Goal: Task Accomplishment & Management: Complete application form

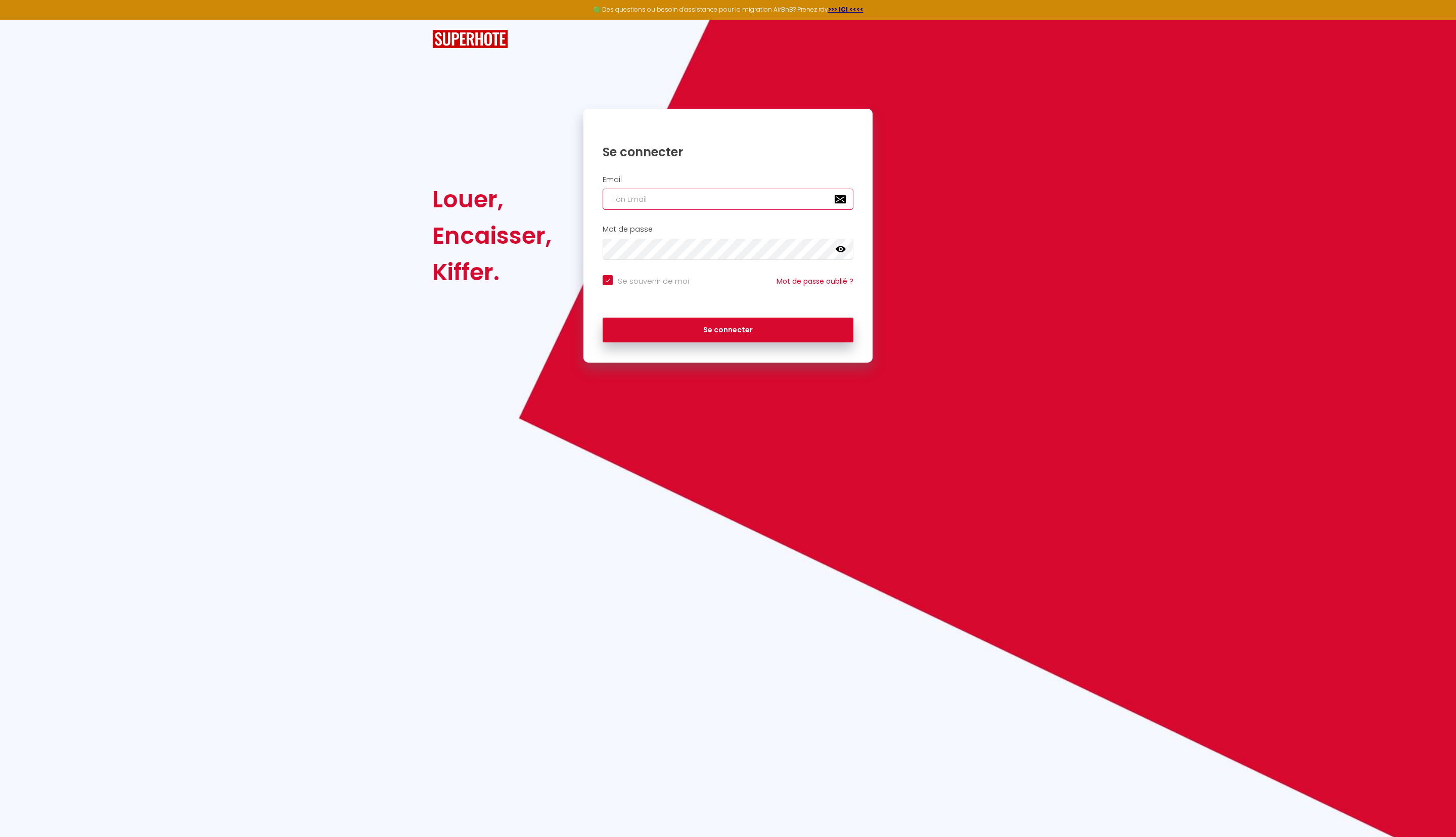
click at [664, 44] on input "email" at bounding box center [728, 199] width 251 height 21
click at [637, 44] on input "email" at bounding box center [728, 199] width 251 height 21
type input "a"
checkbox input "true"
type input "ad"
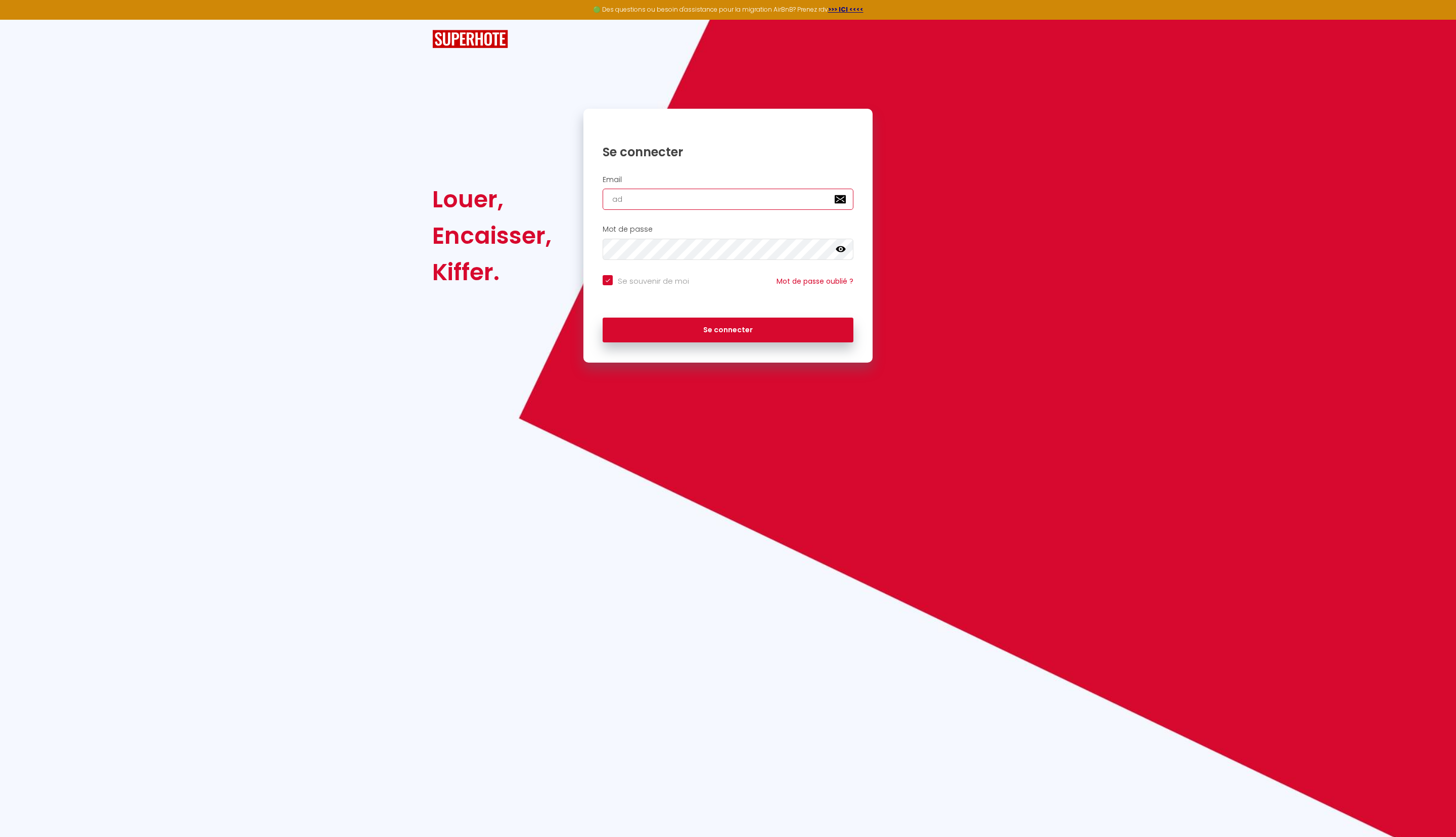
checkbox input "true"
type input "adm"
checkbox input "true"
type input "admi"
checkbox input "true"
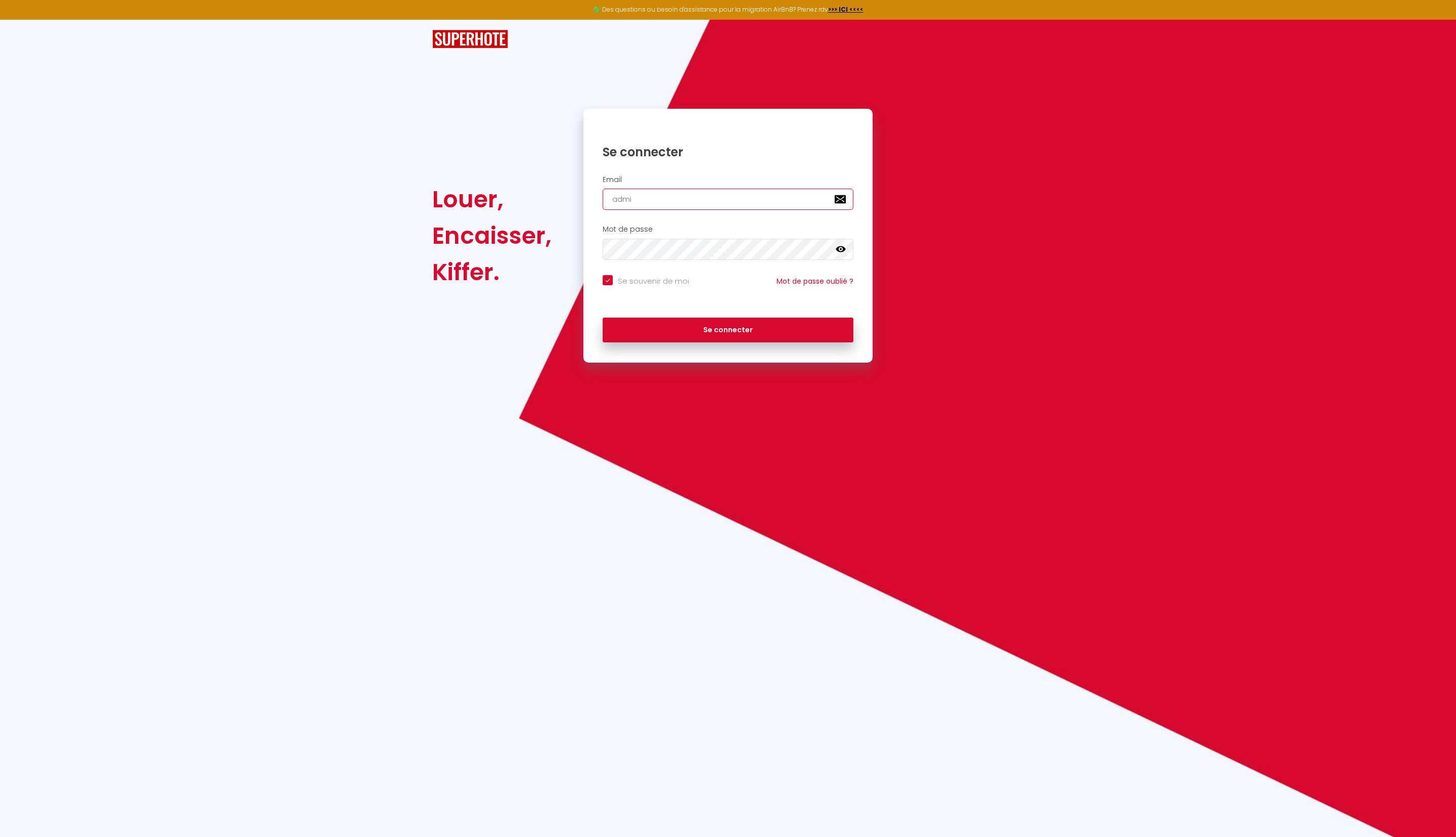
type input "admin"
checkbox input "true"
type input "admin@"
checkbox input "true"
type input "admin@c"
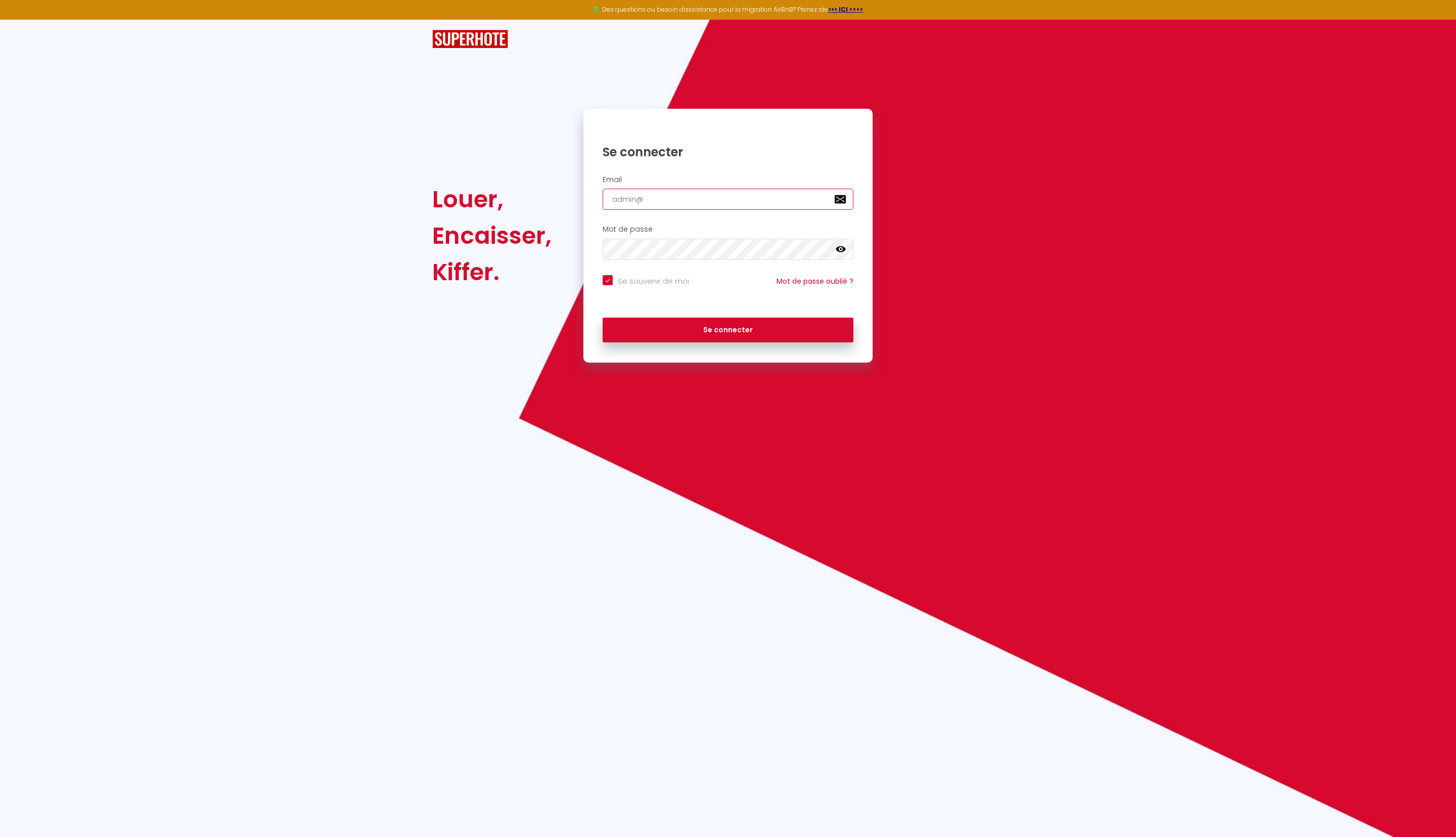
checkbox input "true"
type input "admin@co"
checkbox input "true"
type input "admin@co-"
checkbox input "true"
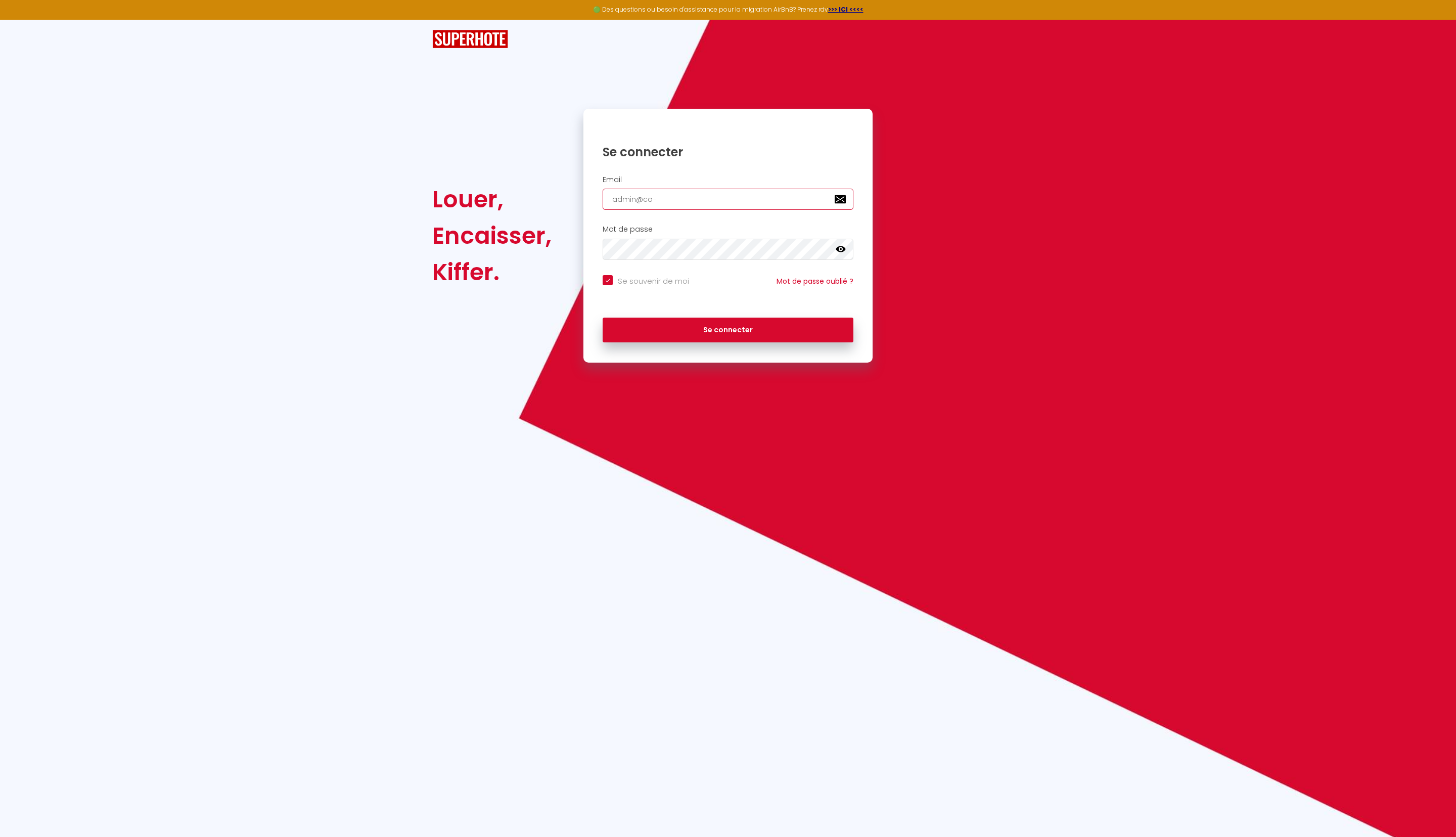
type input "admin@co-h"
checkbox input "true"
type input "admin@co-ha"
checkbox input "true"
type input "admin@co-hab"
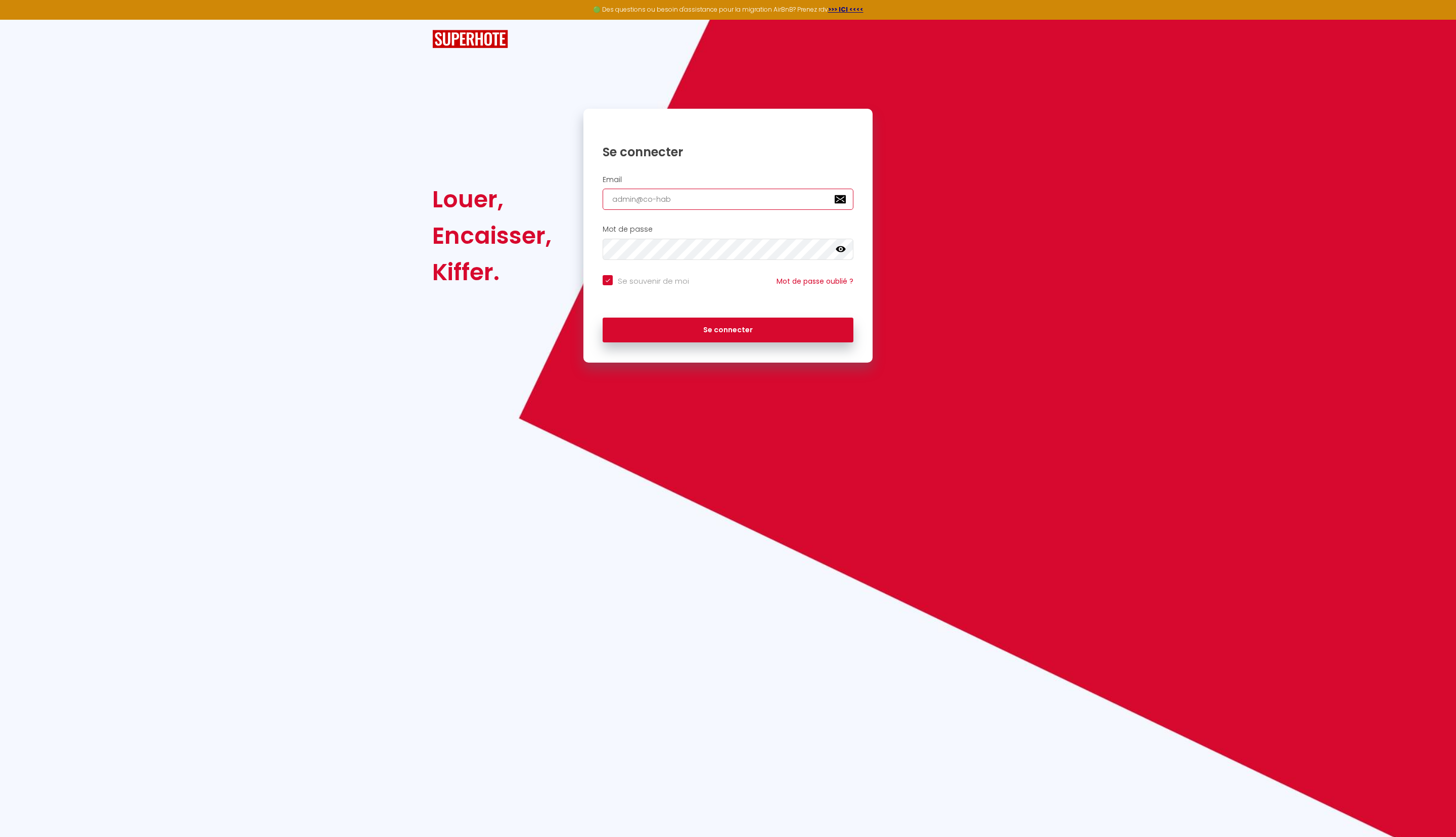
checkbox input "true"
type input "admin@co-habi"
checkbox input "true"
type input "admin@co-habit"
checkbox input "true"
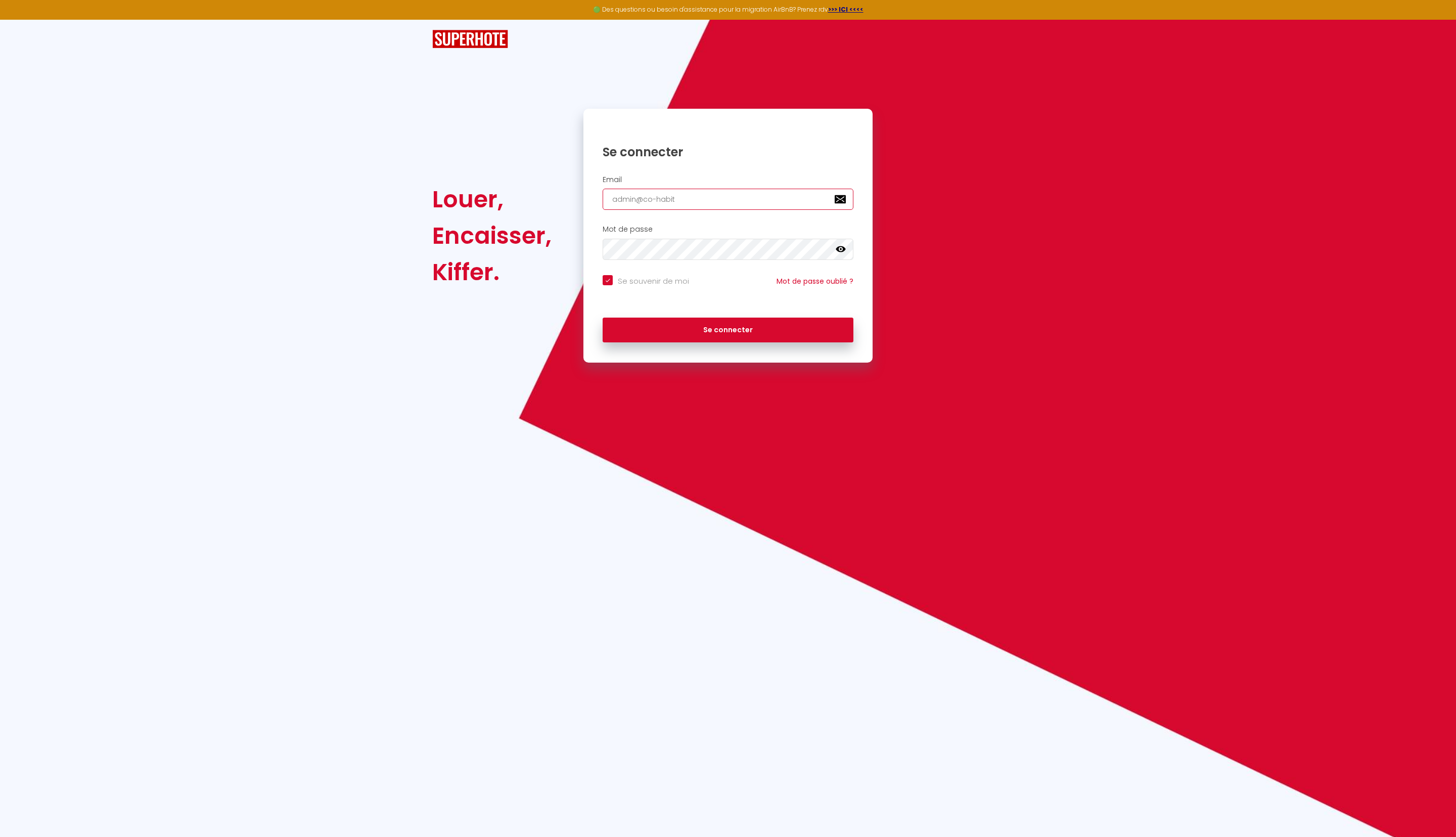
type input "admin@co-habite"
checkbox input "true"
type input "admin@co-habiter"
checkbox input "true"
type input "admin@co-habiter."
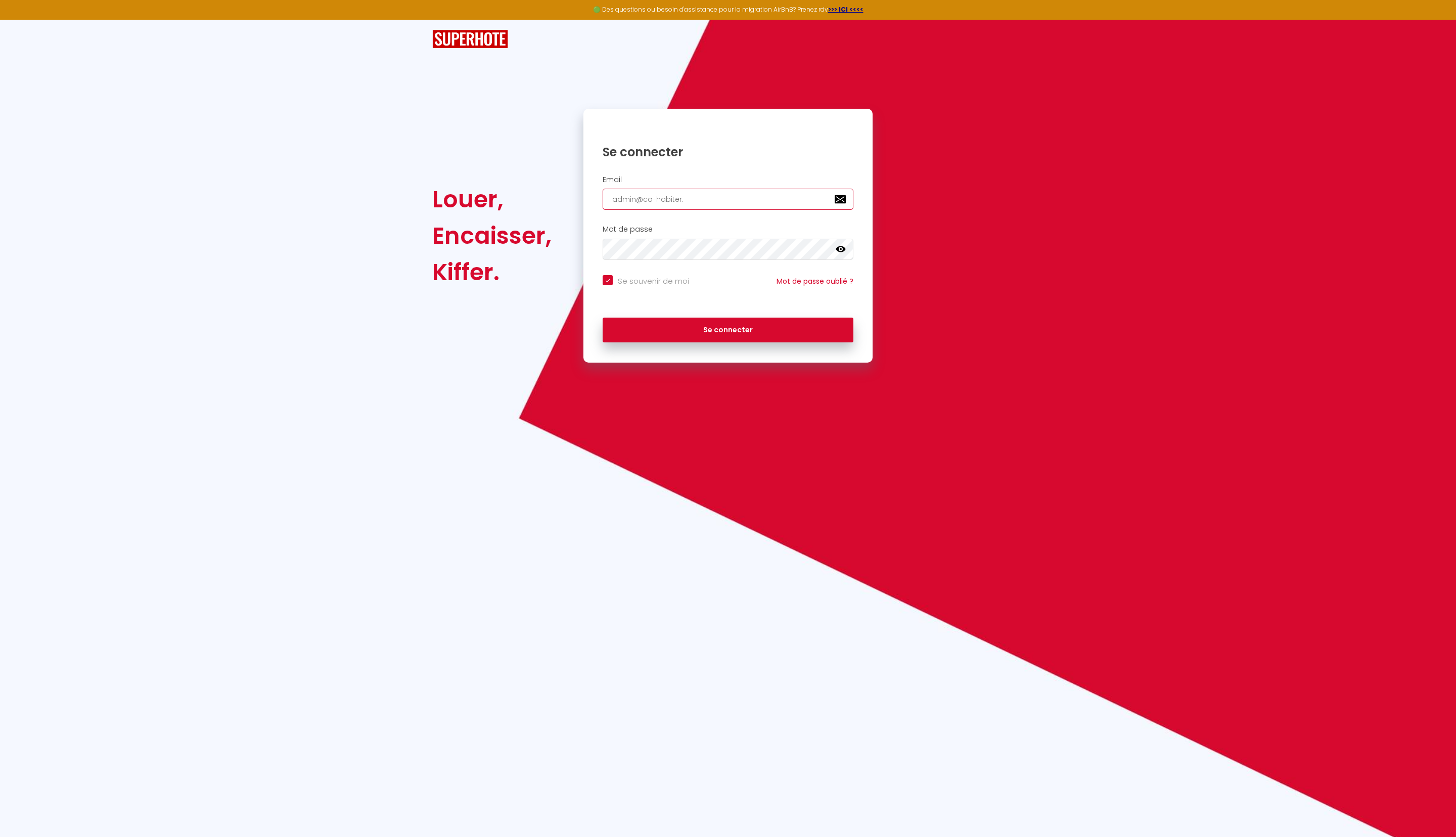
checkbox input "true"
type input "admin@co-habiter.i"
checkbox input "true"
type input "[EMAIL_ADDRESS][DOMAIN_NAME]"
checkbox input "true"
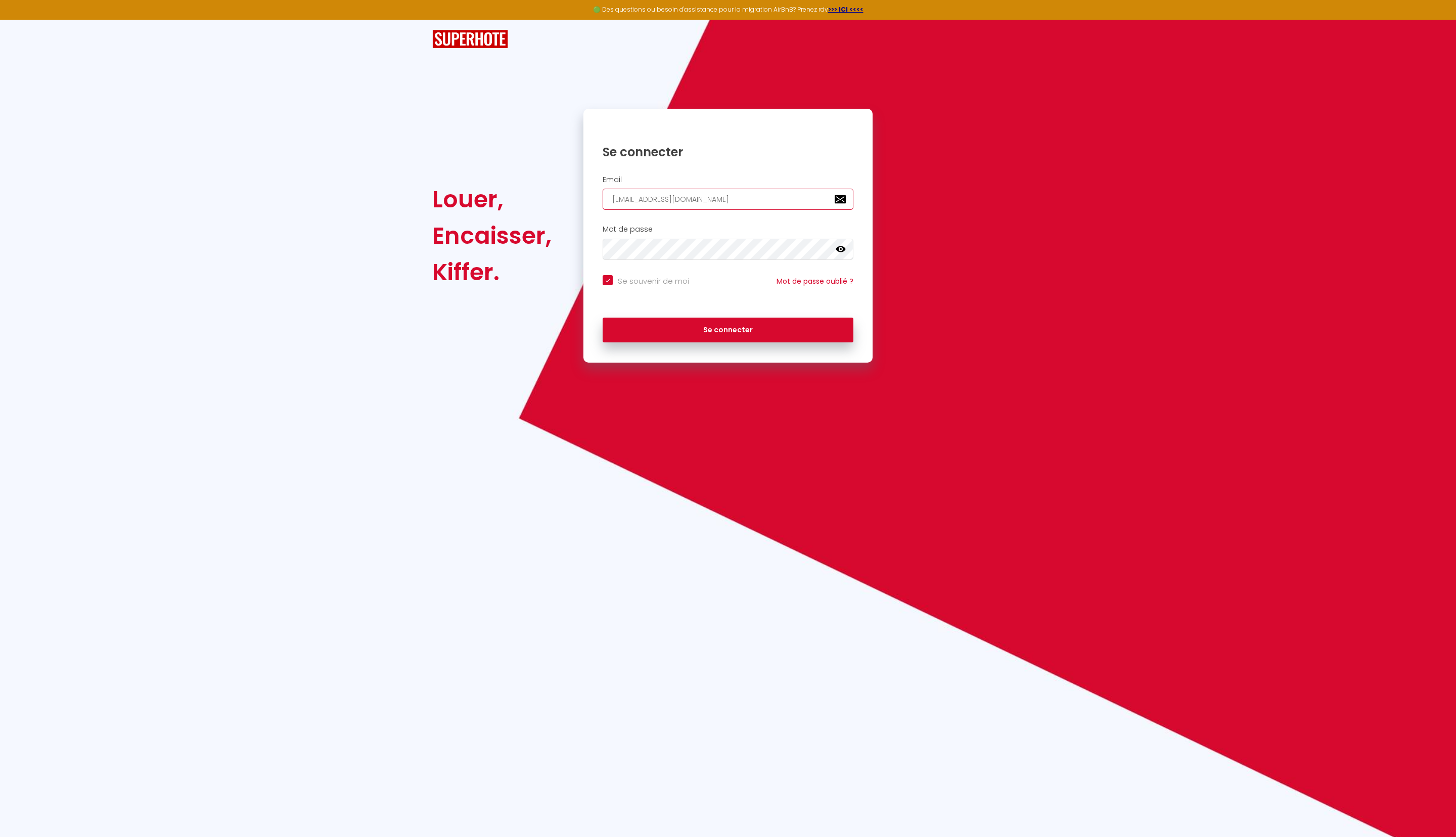
type input "[EMAIL_ADDRESS][DOMAIN_NAME]"
